Goal: Find contact information: Find contact information

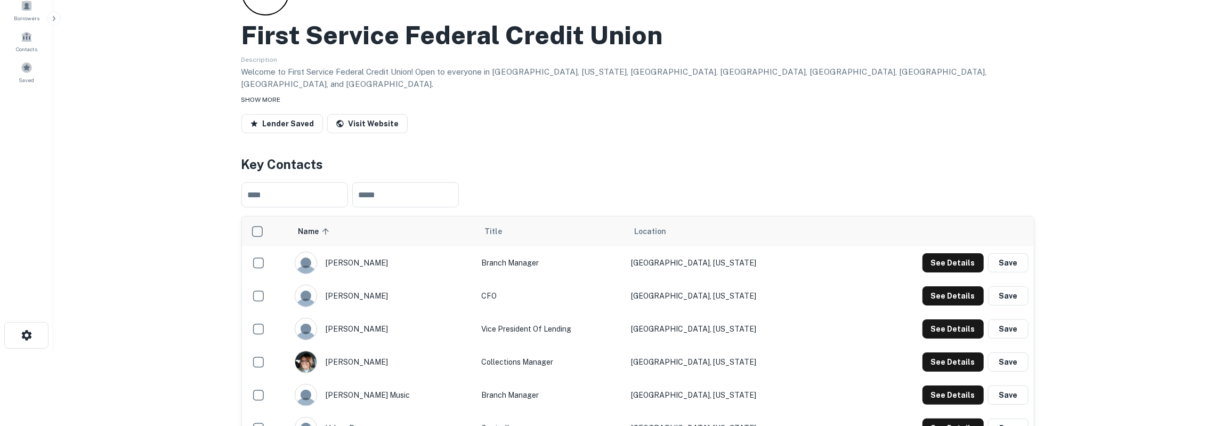
scroll to position [55, 0]
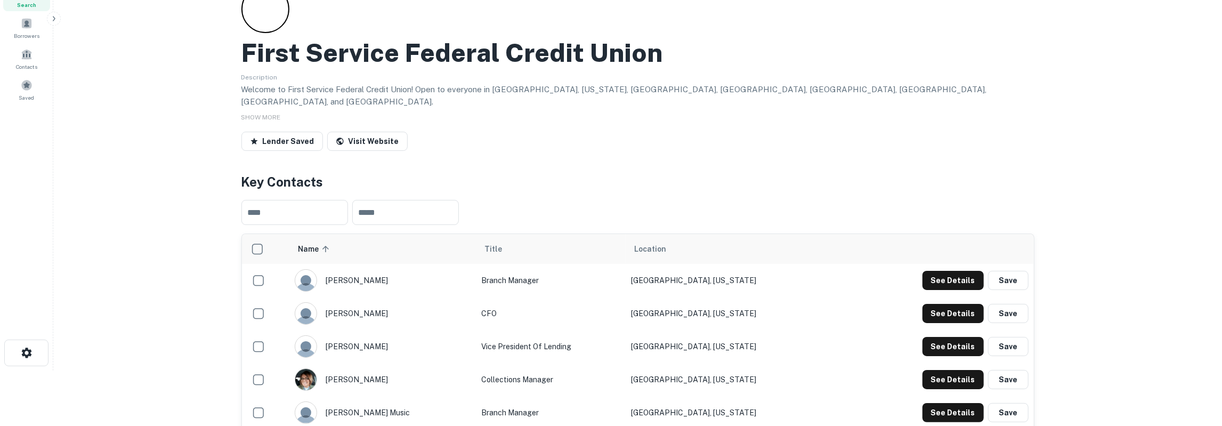
click at [359, 58] on h2 "First Service Federal Credit Union" at bounding box center [451, 52] width 421 height 31
click at [384, 136] on link "Visit Website" at bounding box center [367, 141] width 80 height 19
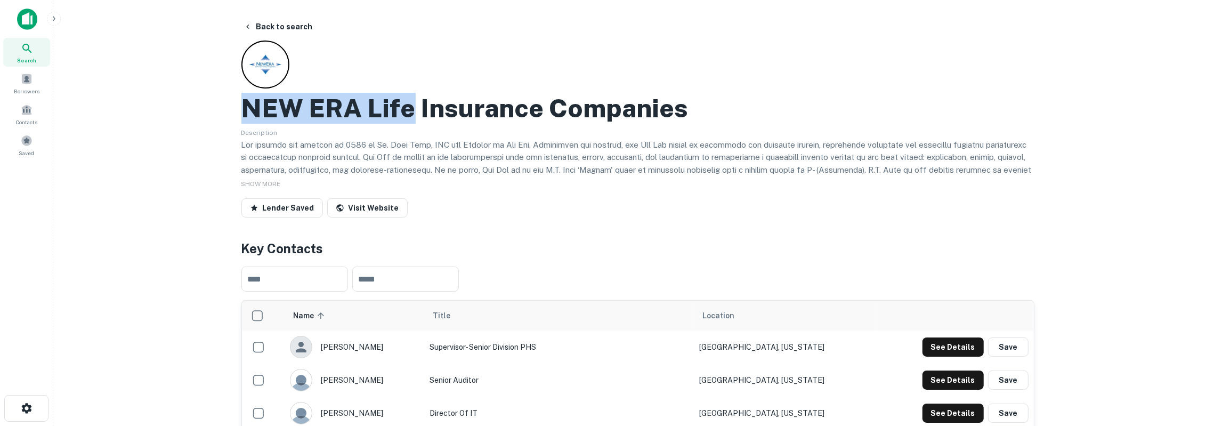
drag, startPoint x: 244, startPoint y: 115, endPoint x: 411, endPoint y: 113, distance: 167.3
click at [411, 113] on h2 "NEW ERA Life Insurance Companies" at bounding box center [464, 108] width 447 height 31
copy h2 "NEW ERA Life"
